Goal: Transaction & Acquisition: Purchase product/service

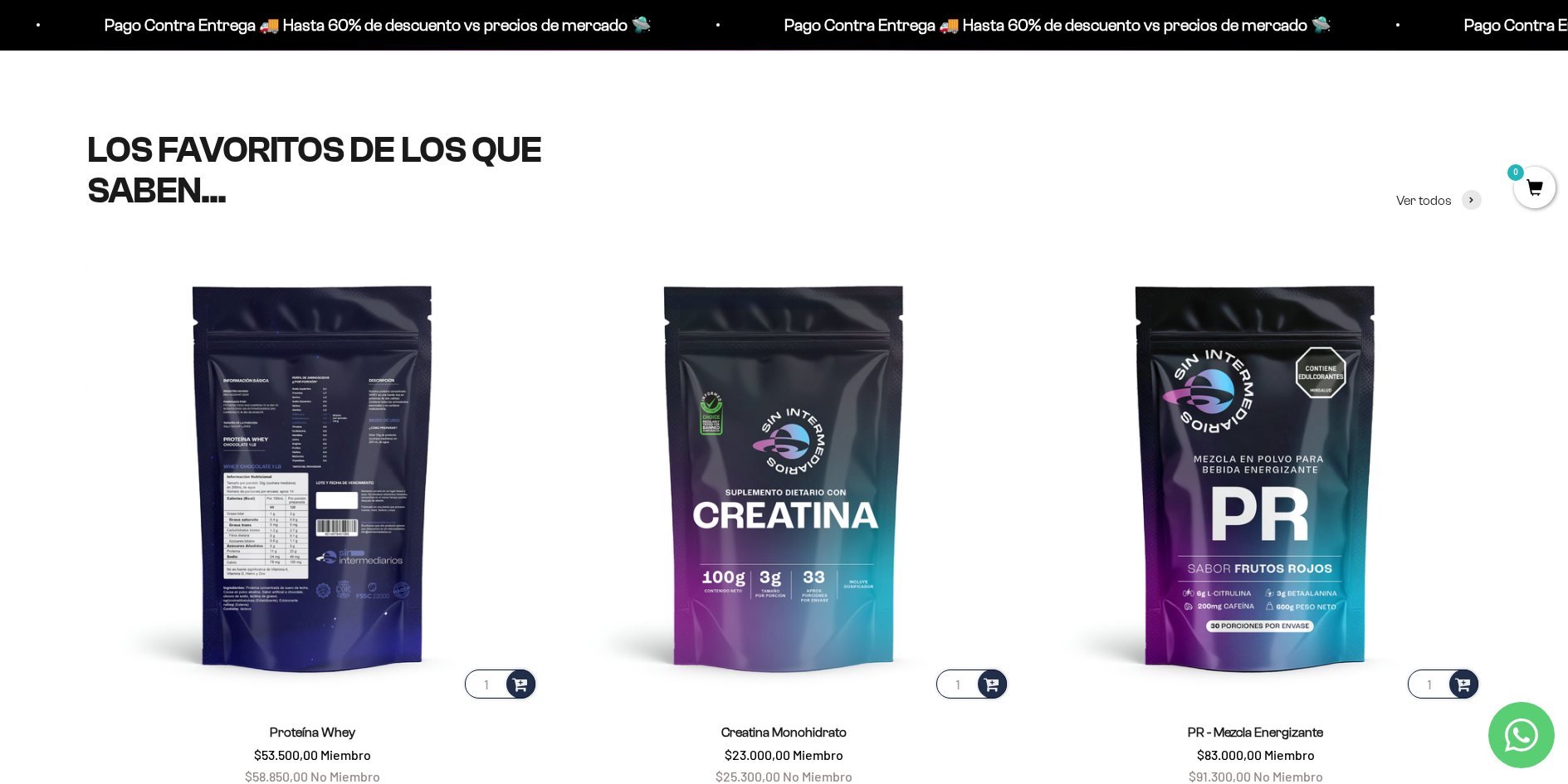
scroll to position [912, 0]
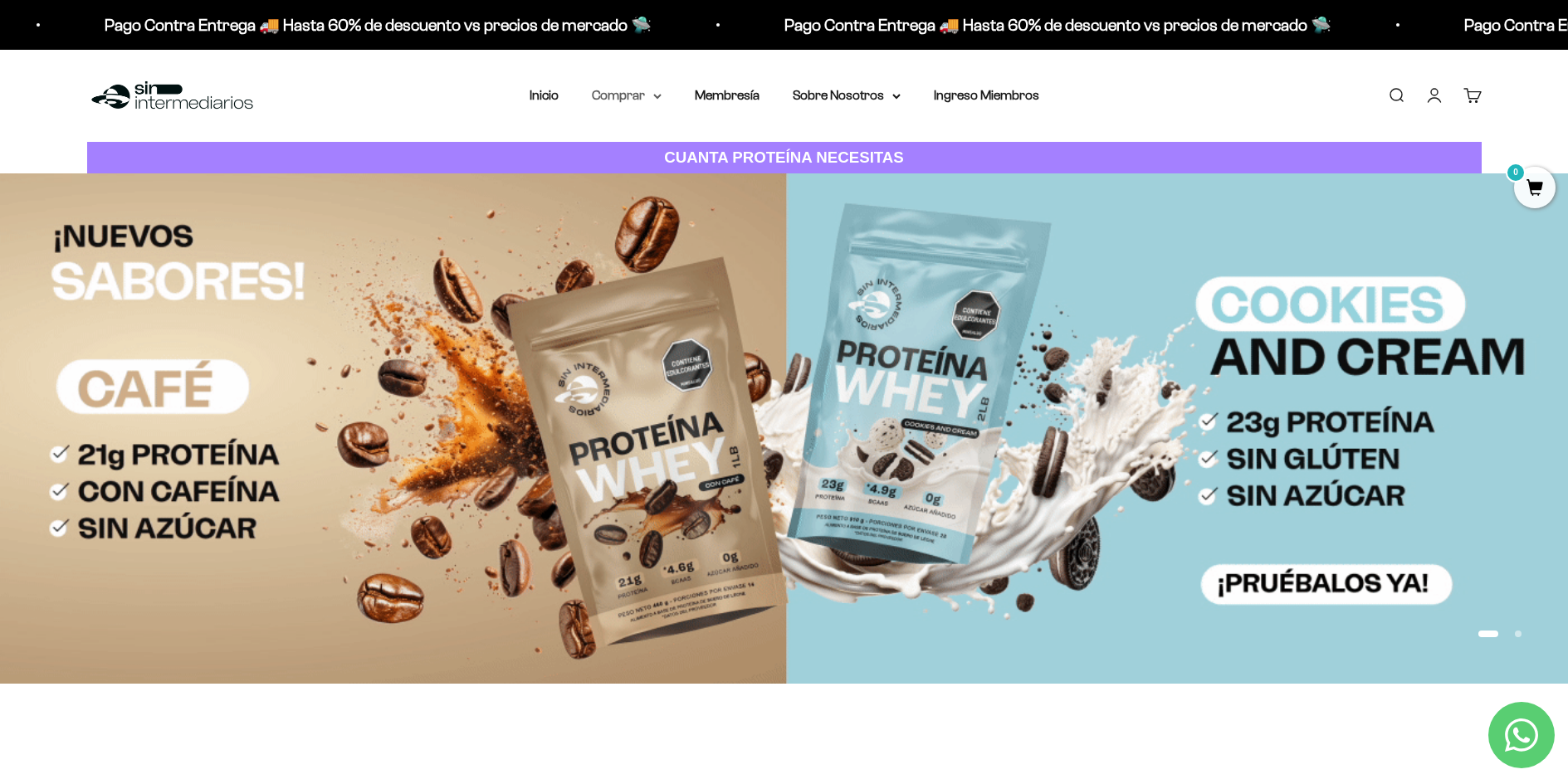
click at [619, 91] on summary "Comprar" at bounding box center [626, 95] width 69 height 21
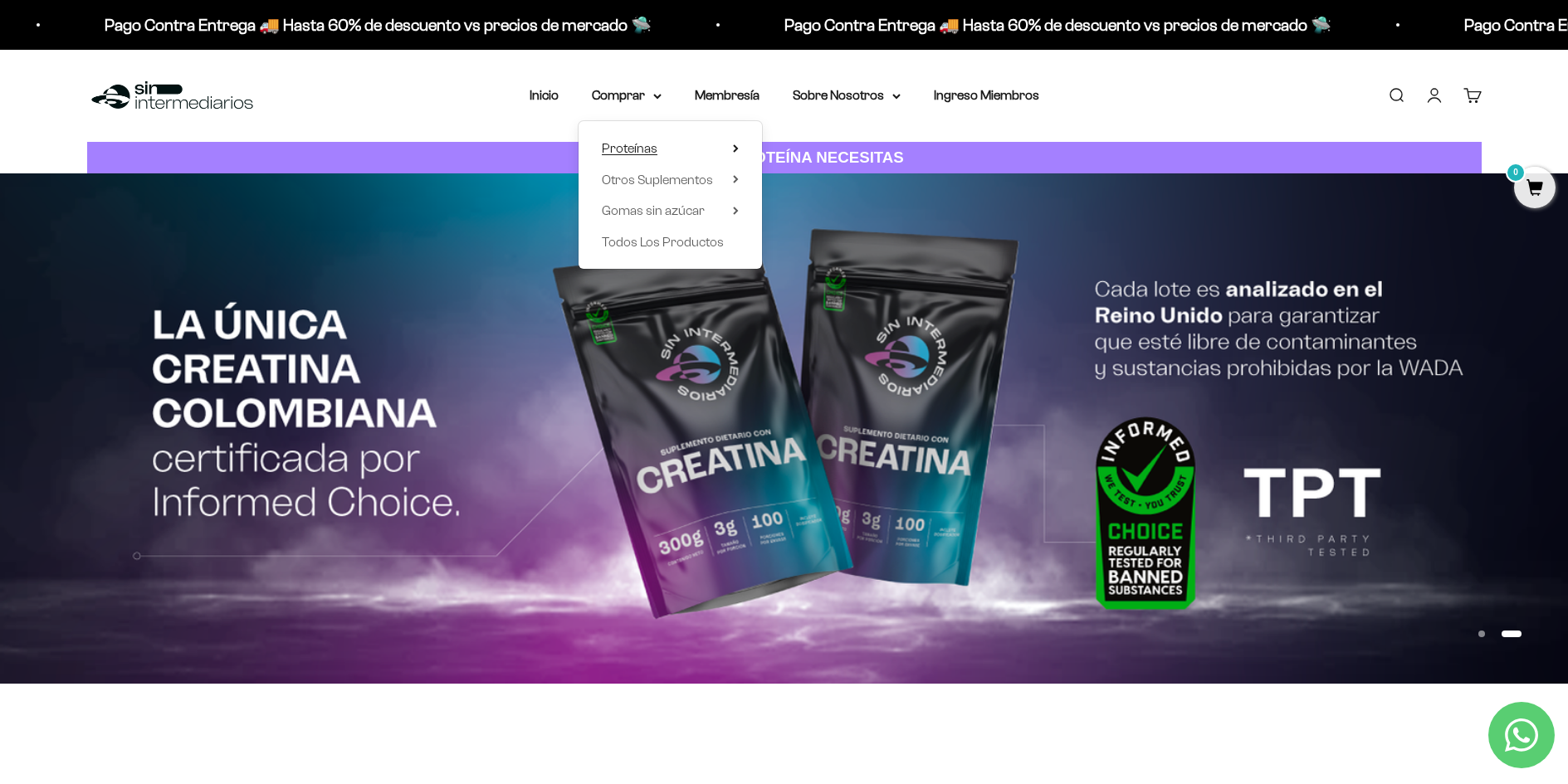
click at [731, 141] on summary "Proteínas" at bounding box center [670, 148] width 137 height 21
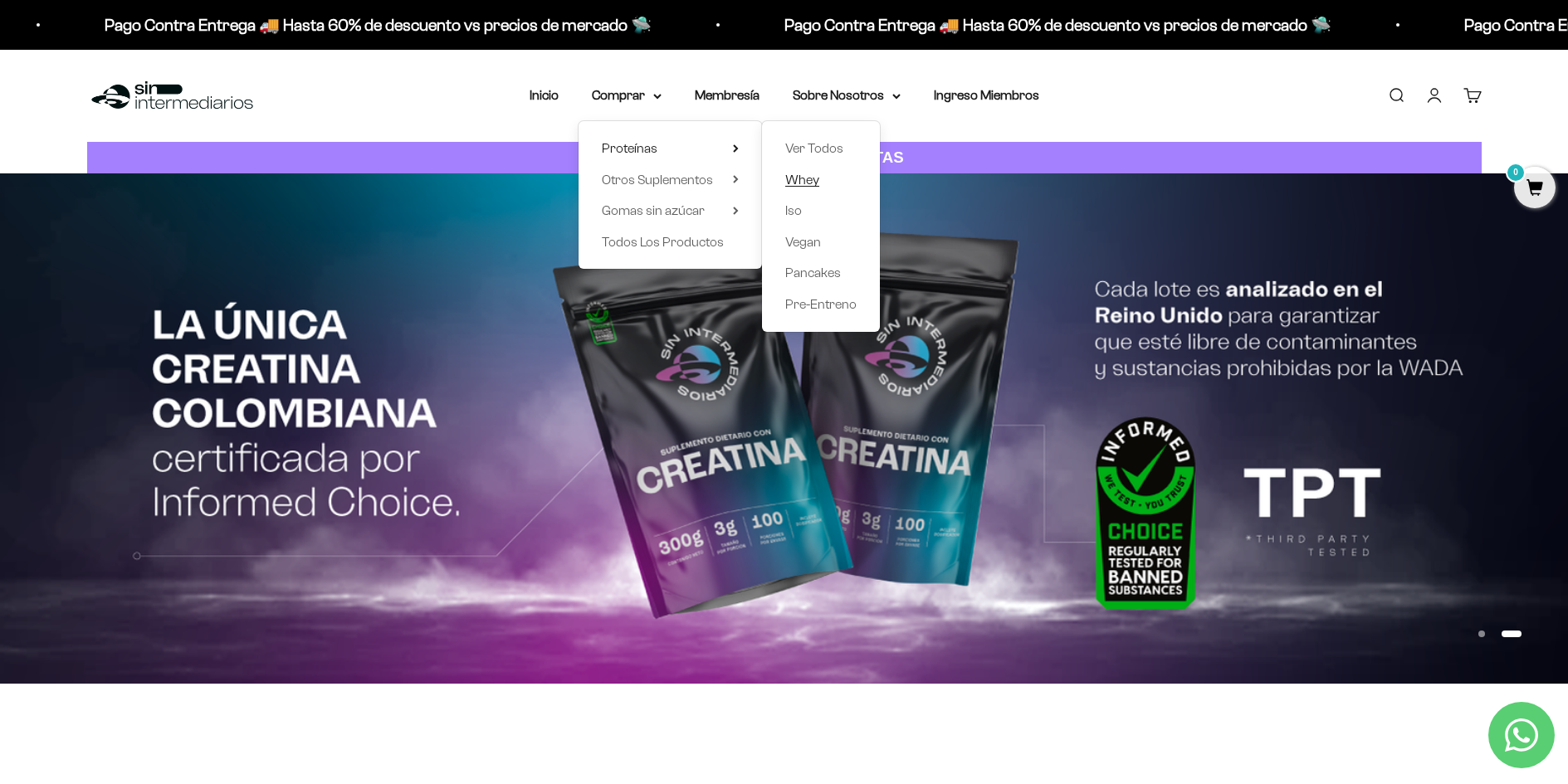
click at [816, 179] on span "Whey" at bounding box center [802, 179] width 34 height 14
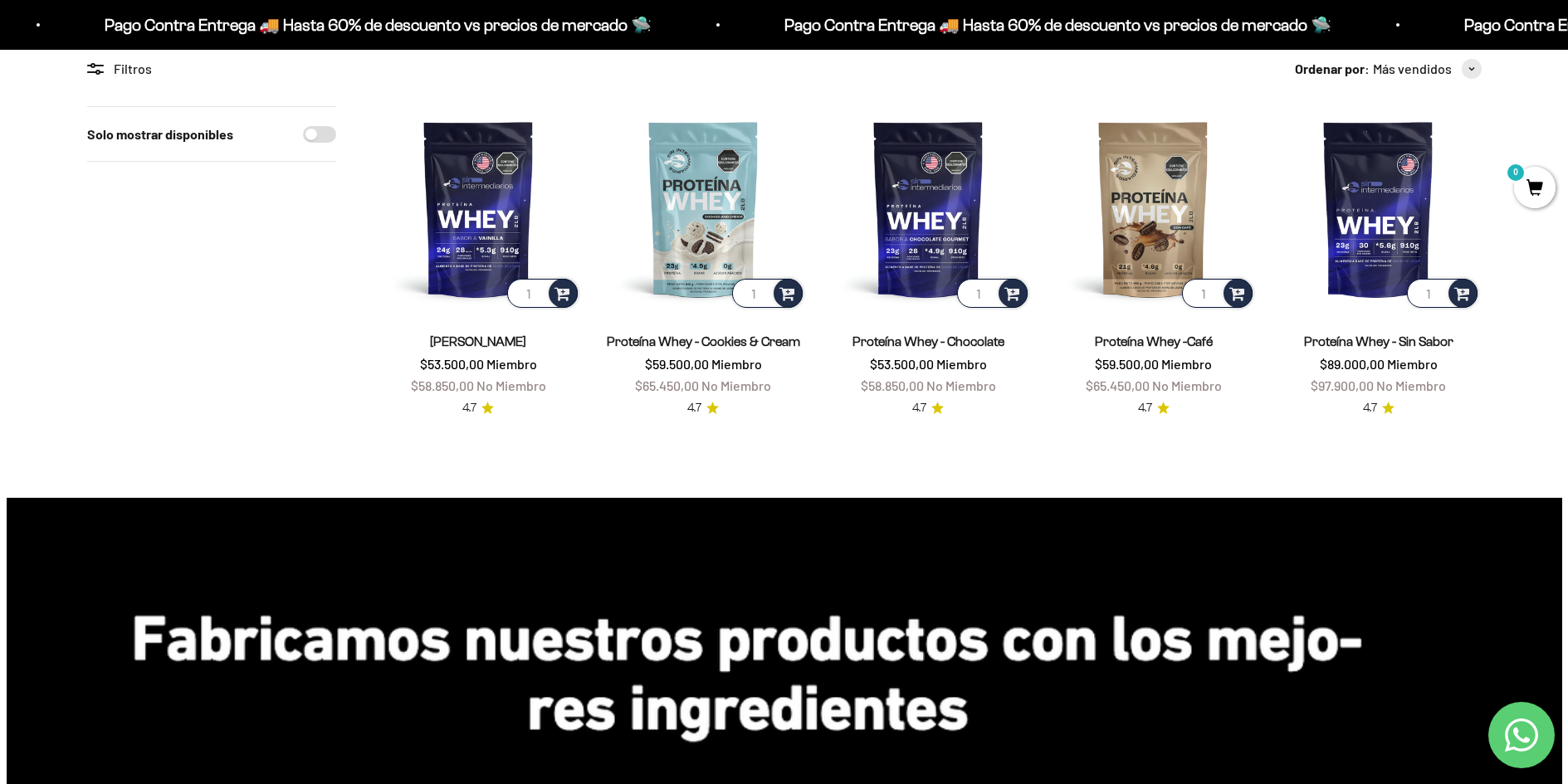
scroll to position [83, 0]
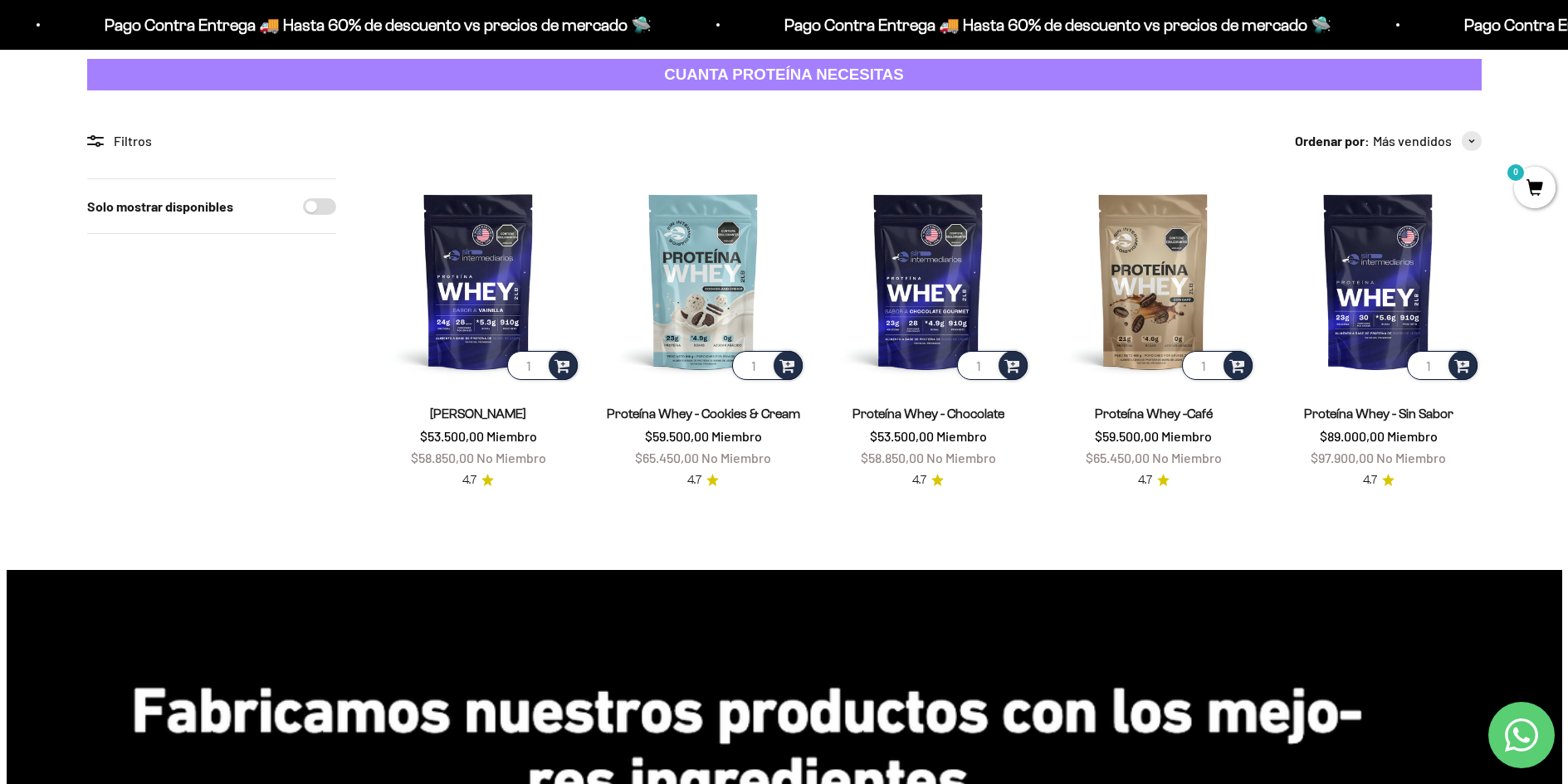
click at [327, 212] on input "Solo mostrar disponibles" at bounding box center [319, 206] width 33 height 16
checkbox input "true"
